Goal: Information Seeking & Learning: Understand process/instructions

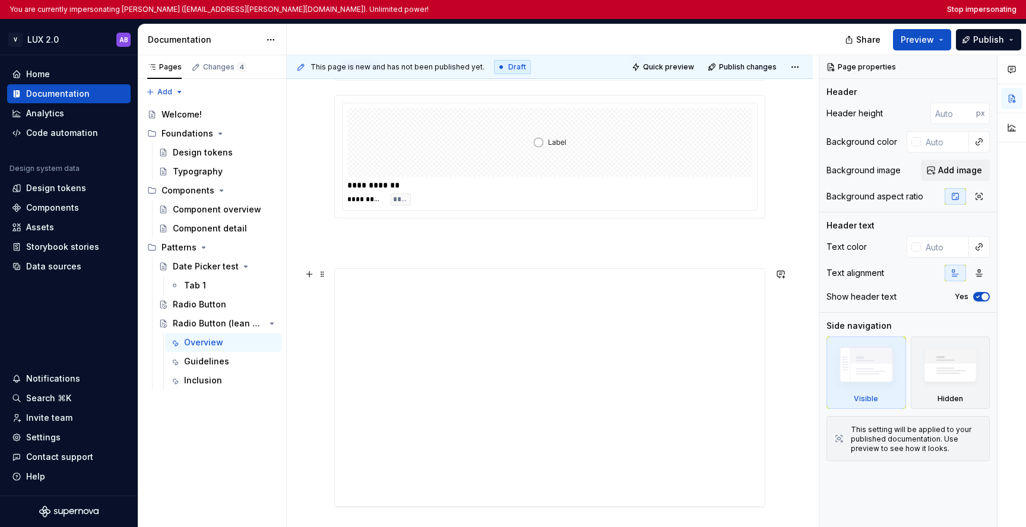
scroll to position [444, 0]
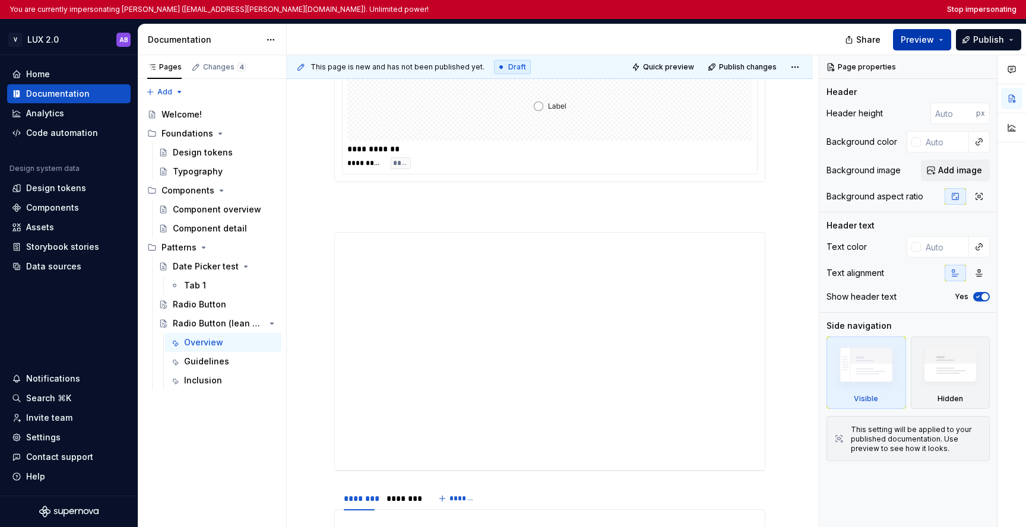
click at [569, 42] on span "Preview" at bounding box center [917, 40] width 33 height 12
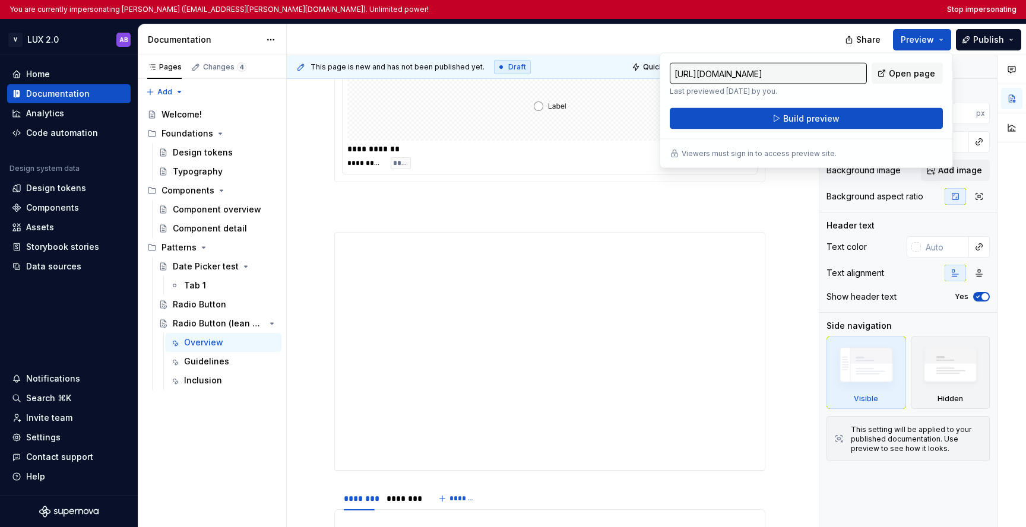
click at [569, 77] on input "https://scrawny-peach-crane.preview.supernova-docs.io/latest/patterns/radio-but…" at bounding box center [768, 73] width 197 height 21
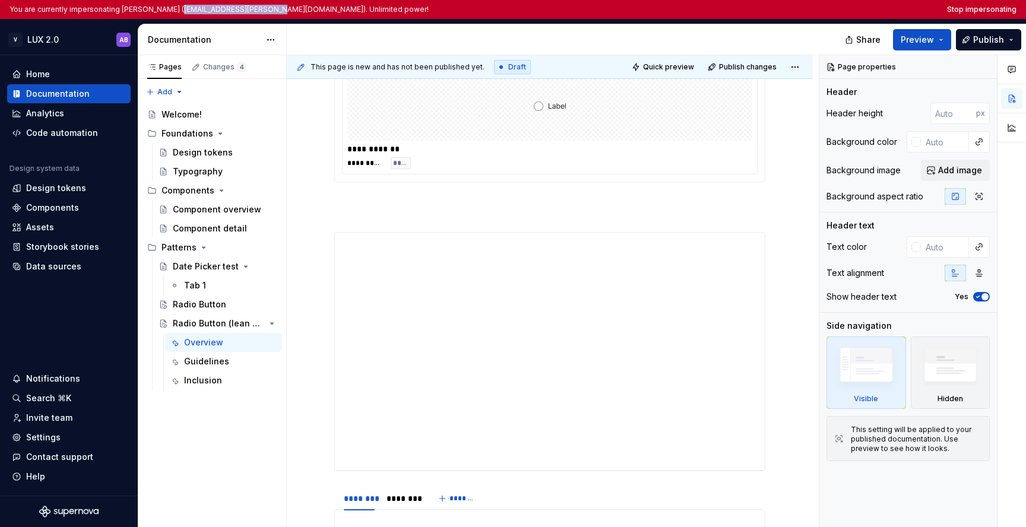
drag, startPoint x: 172, startPoint y: 10, endPoint x: 260, endPoint y: 12, distance: 87.9
click at [261, 12] on p "You are currently impersonating asaf ben oved (asaf.ben-oved@verint.com). Unlim…" at bounding box center [219, 10] width 419 height 10
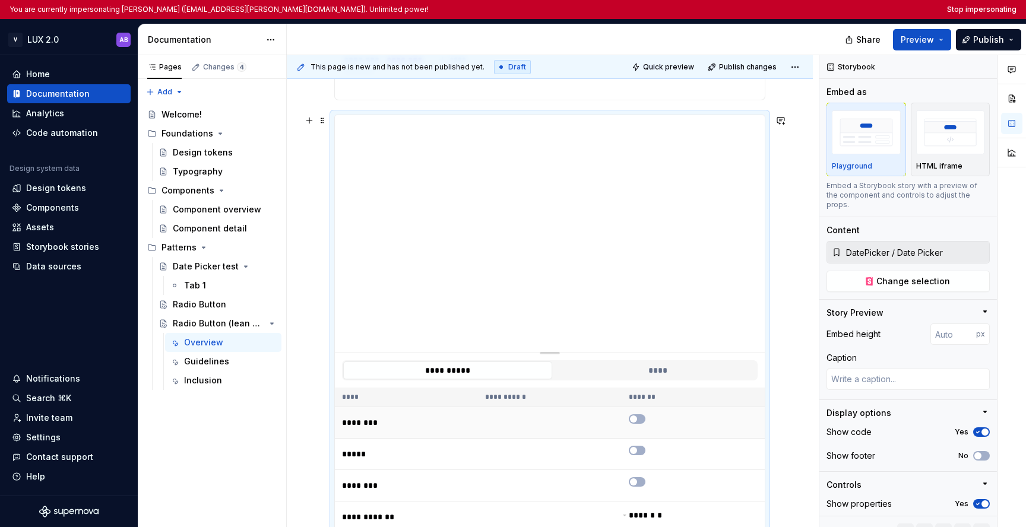
scroll to position [880, 0]
type textarea "*"
